Goal: Obtain resource: Download file/media

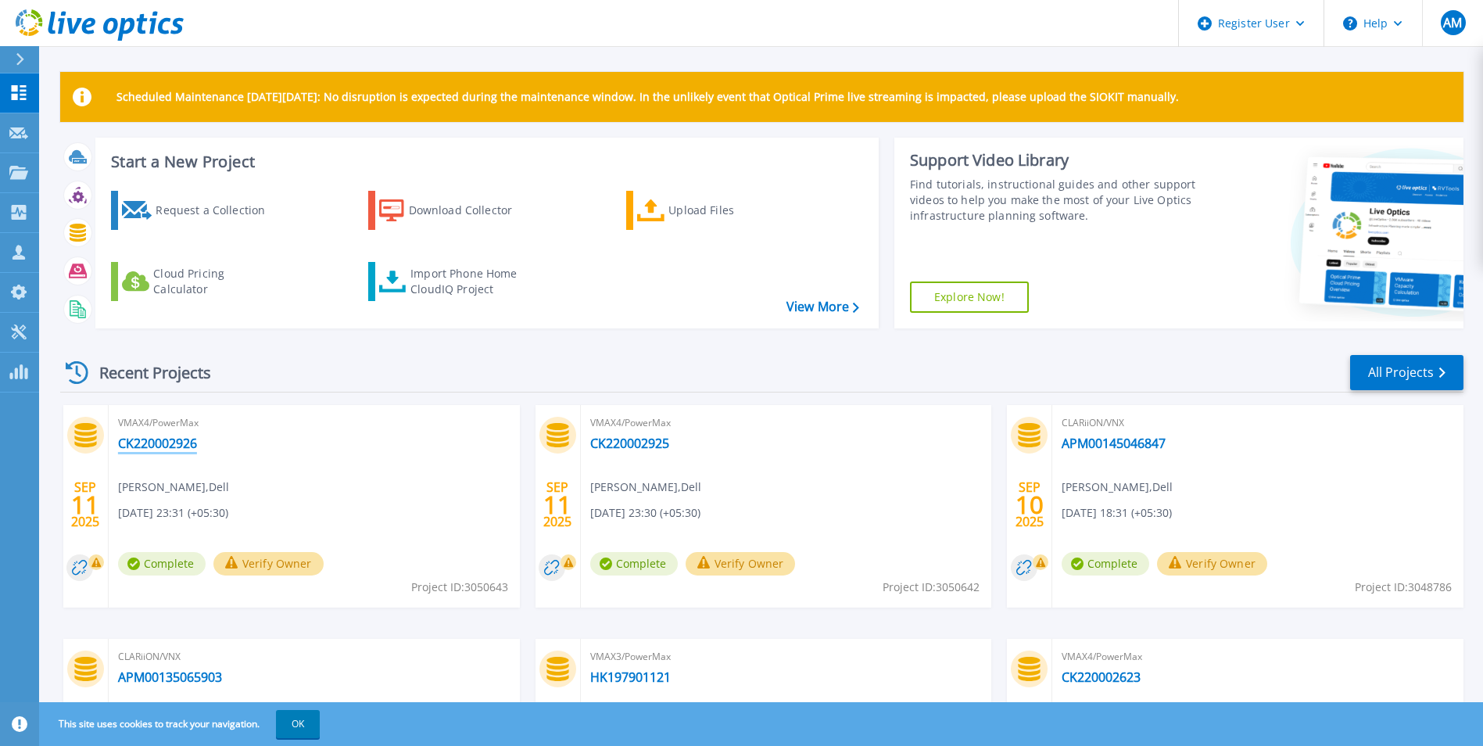
click at [185, 445] on link "CK220002926" at bounding box center [157, 444] width 79 height 16
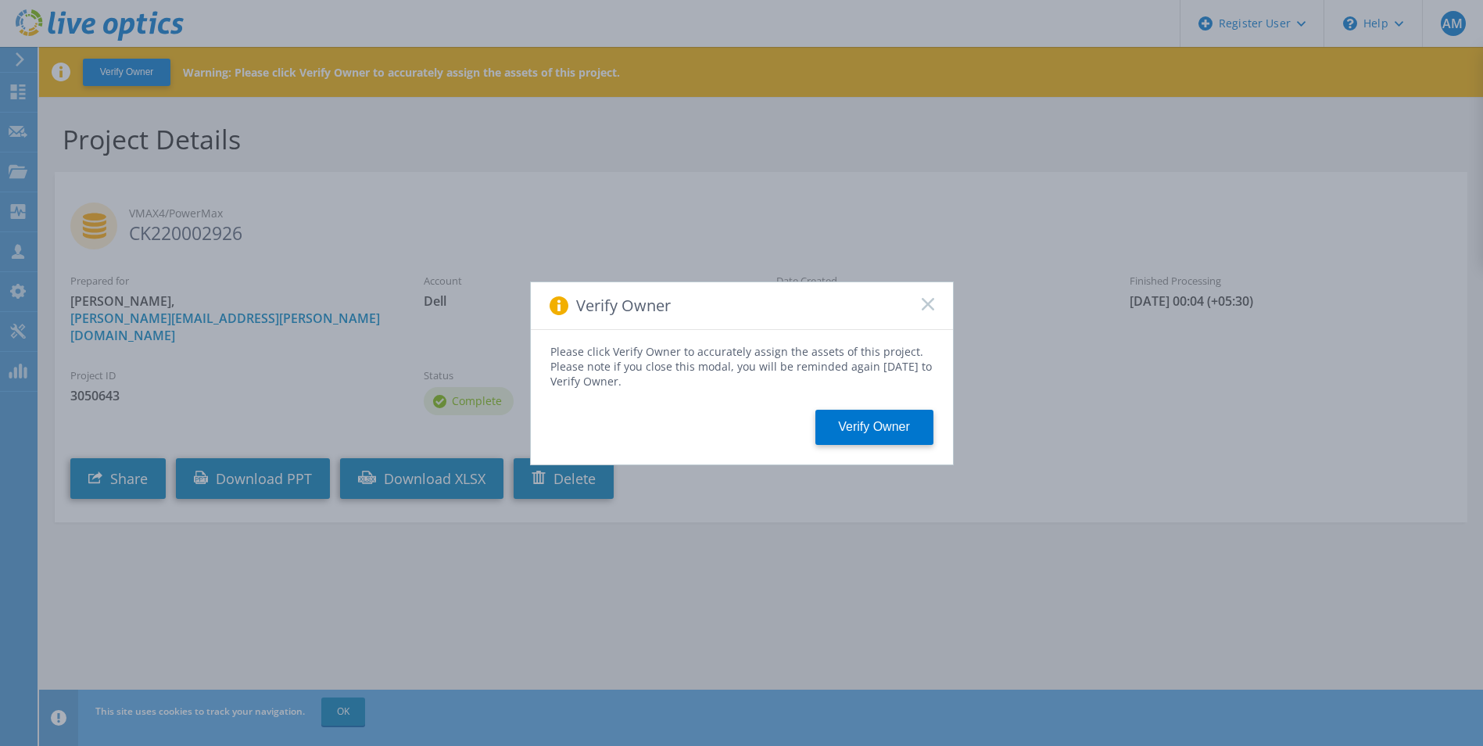
click at [926, 312] on span at bounding box center [928, 306] width 13 height 16
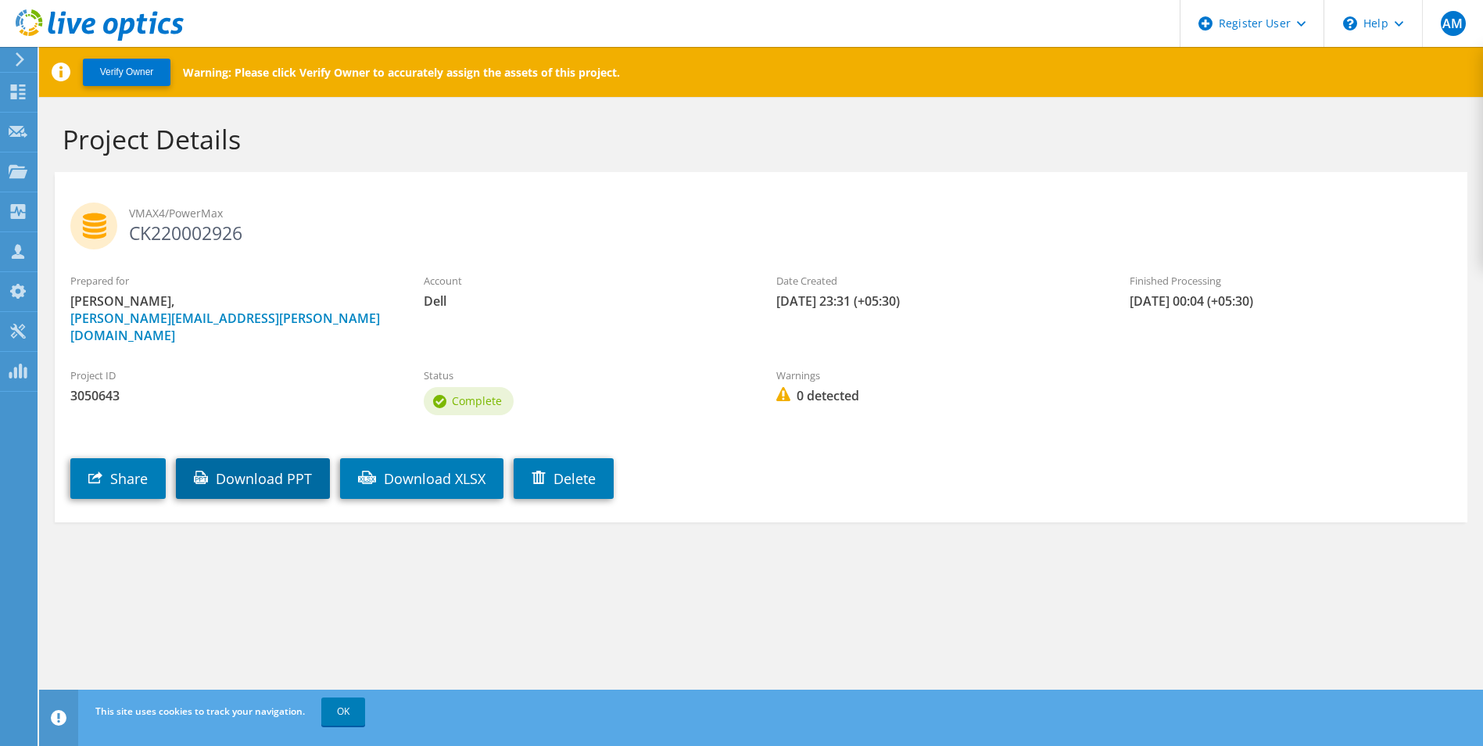
click at [256, 458] on link "Download PPT" at bounding box center [253, 478] width 154 height 41
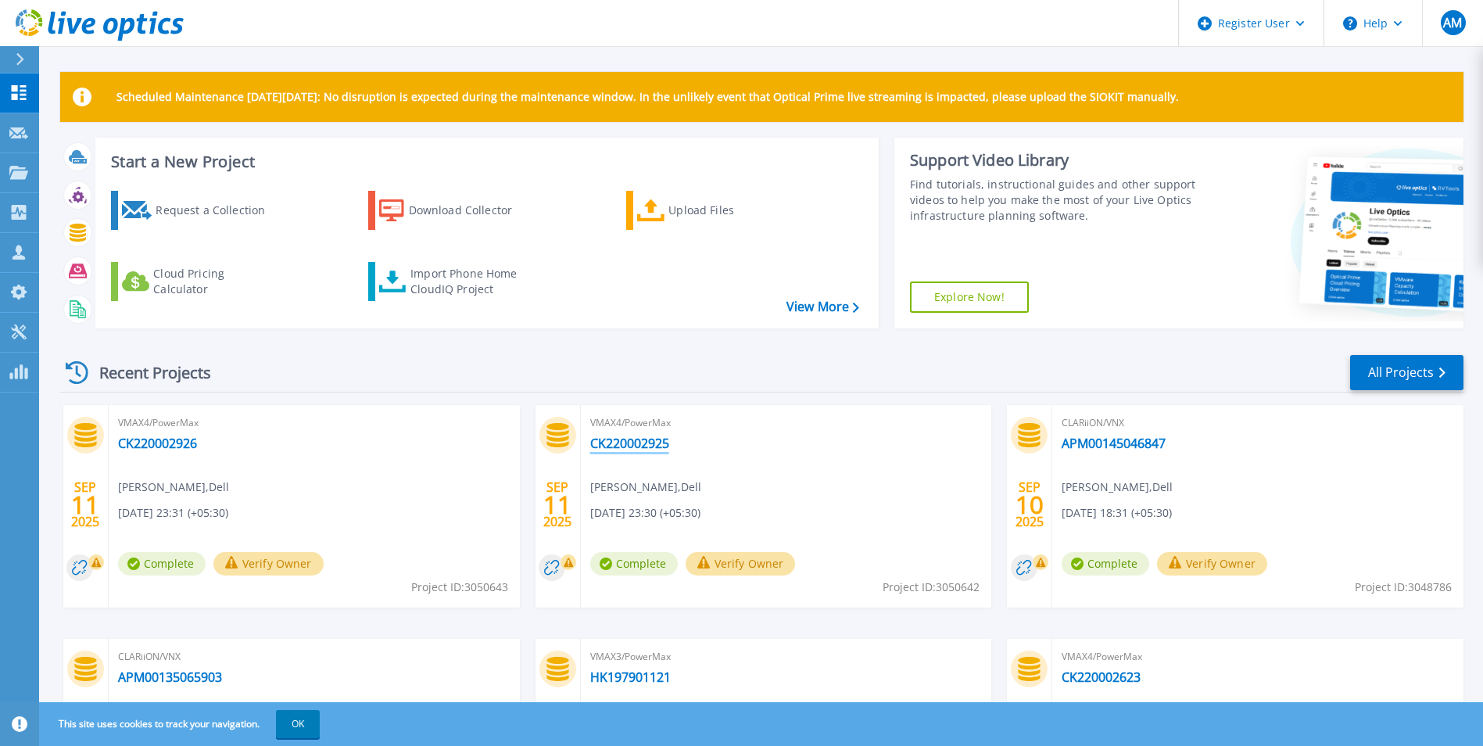
click at [656, 449] on link "CK220002925" at bounding box center [629, 444] width 79 height 16
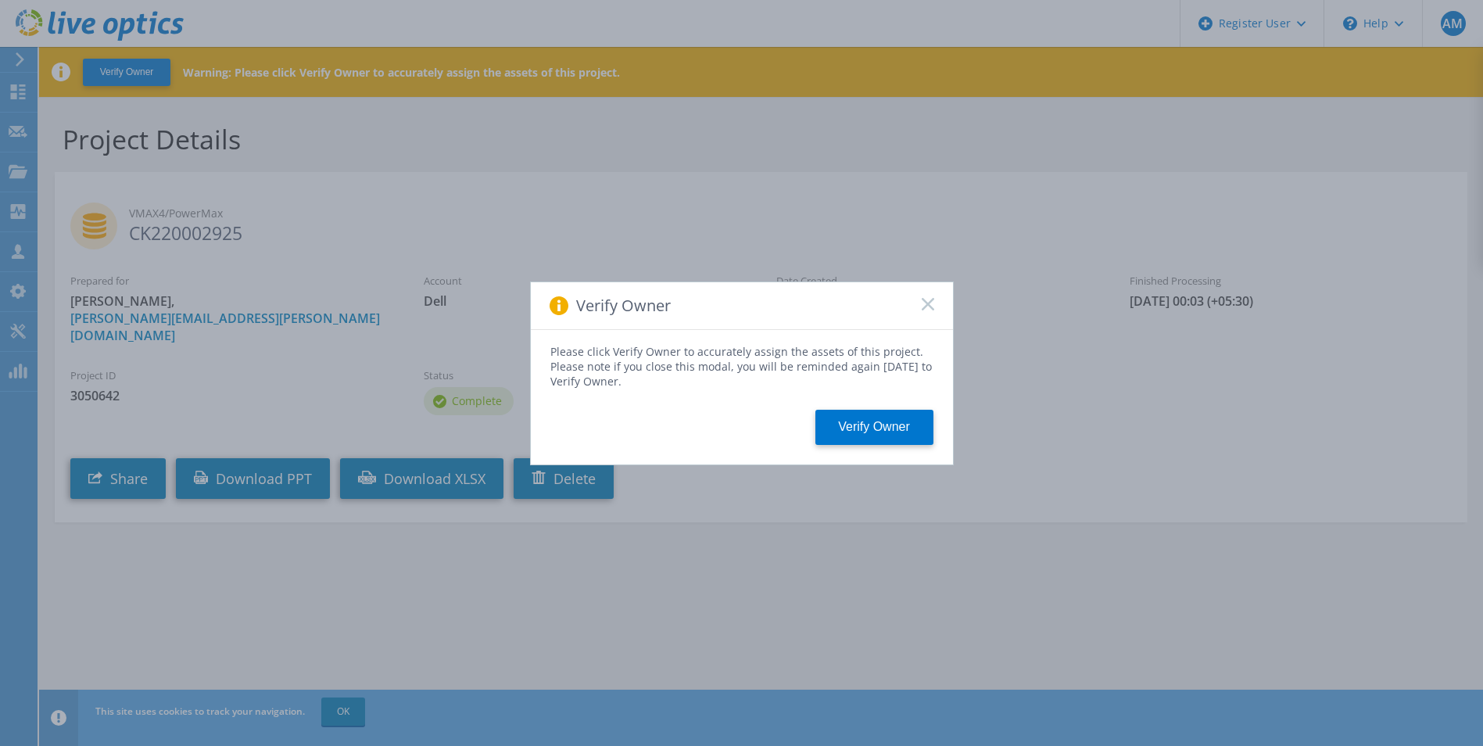
click at [923, 302] on icon at bounding box center [928, 304] width 13 height 13
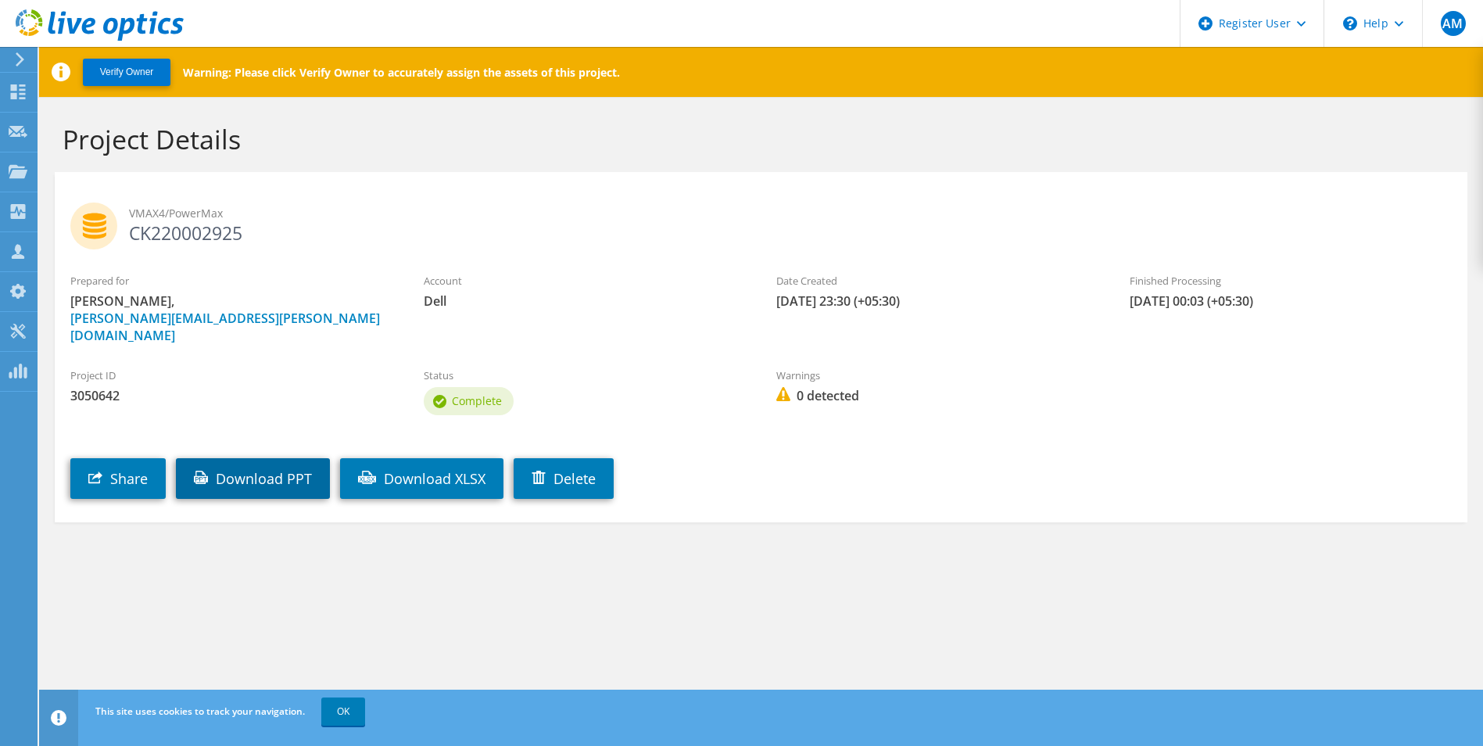
click at [274, 458] on link "Download PPT" at bounding box center [253, 478] width 154 height 41
